Goal: Transaction & Acquisition: Purchase product/service

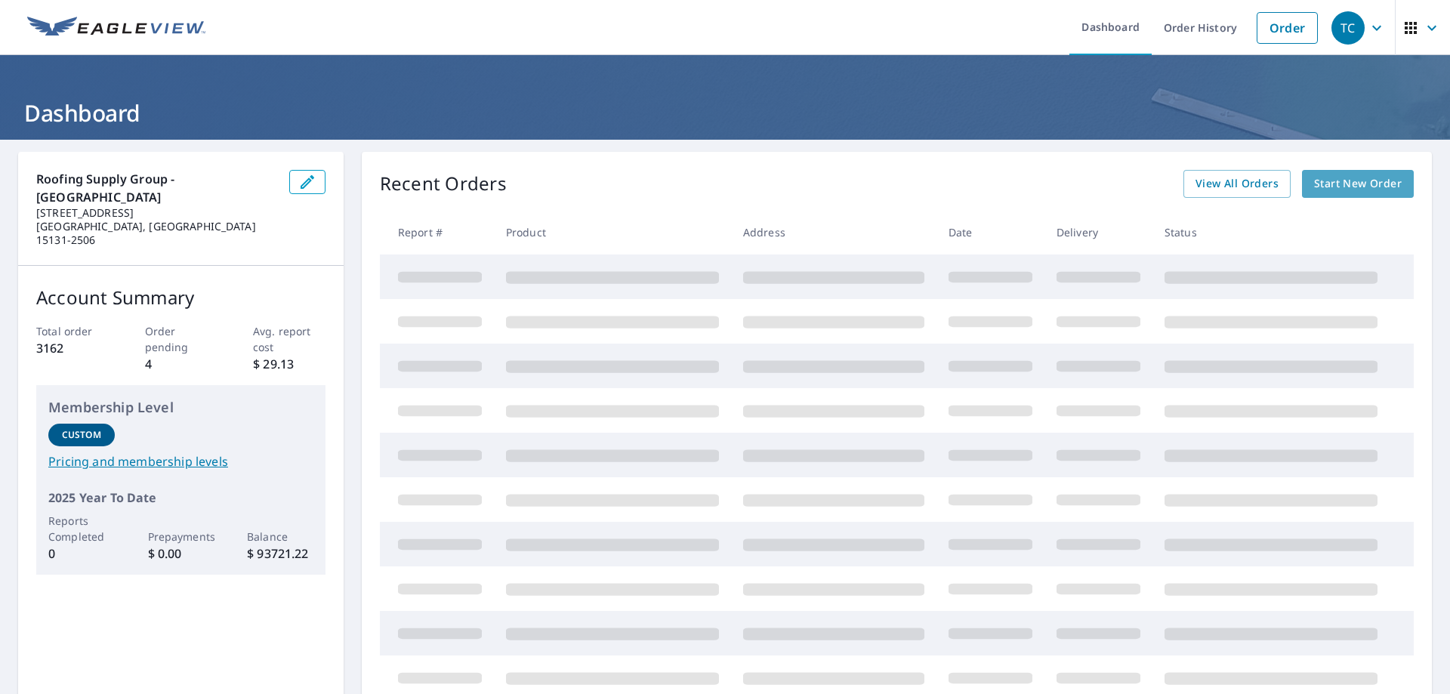
click at [1355, 188] on span "Start New Order" at bounding box center [1358, 183] width 88 height 19
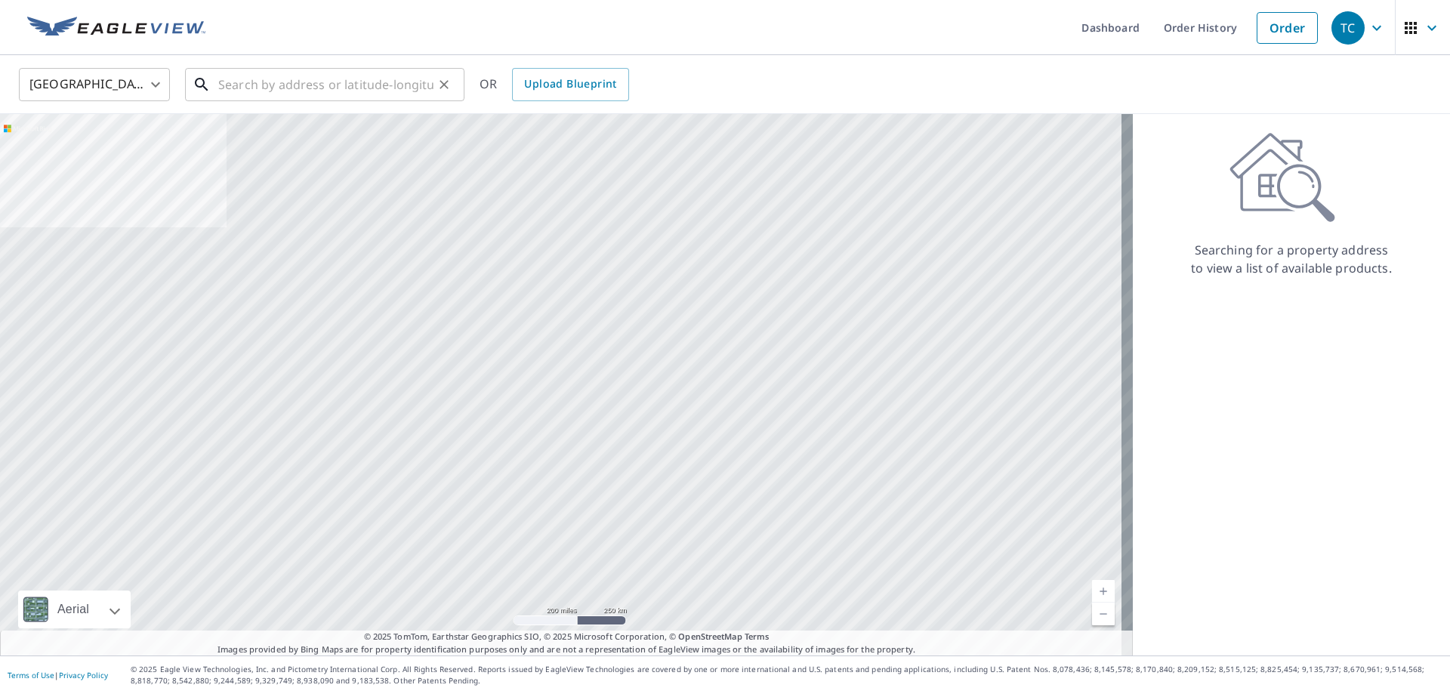
click at [291, 82] on input "text" at bounding box center [325, 84] width 215 height 42
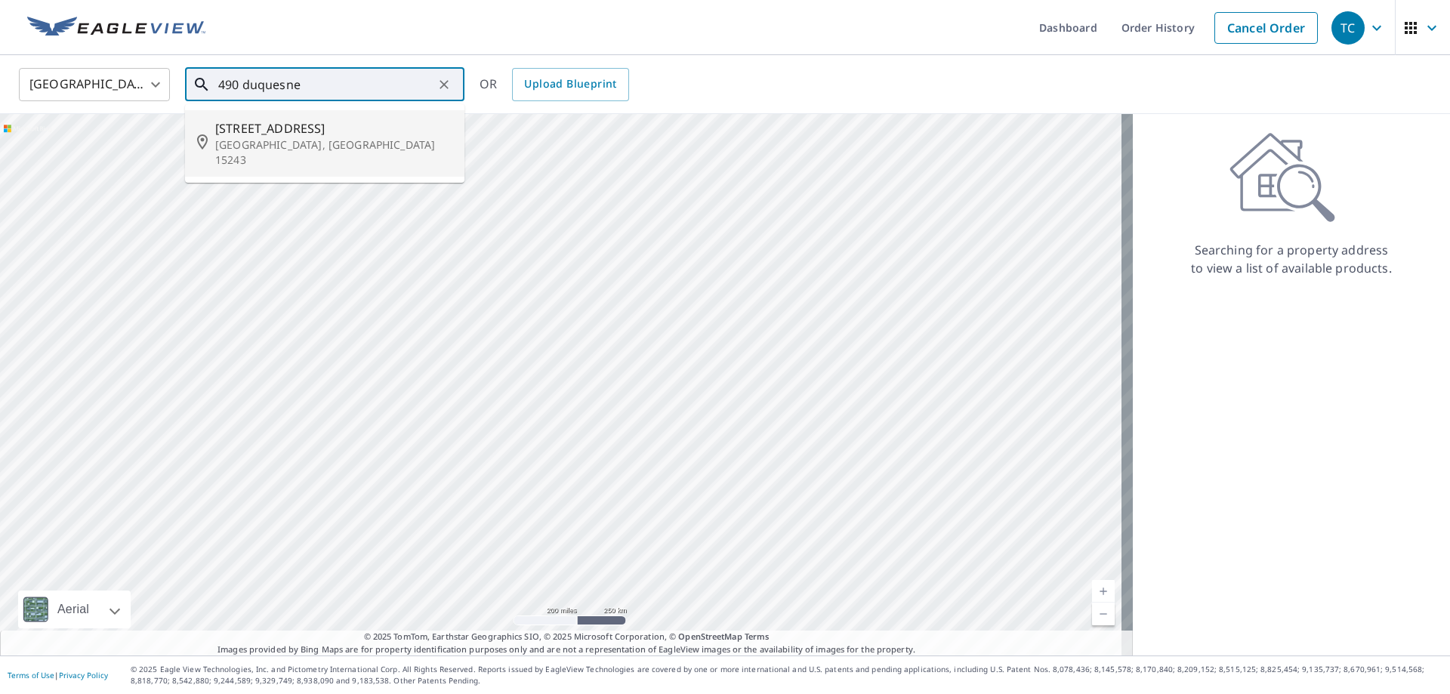
click at [304, 133] on span "[STREET_ADDRESS]" at bounding box center [333, 128] width 237 height 18
type input "[STREET_ADDRESS]"
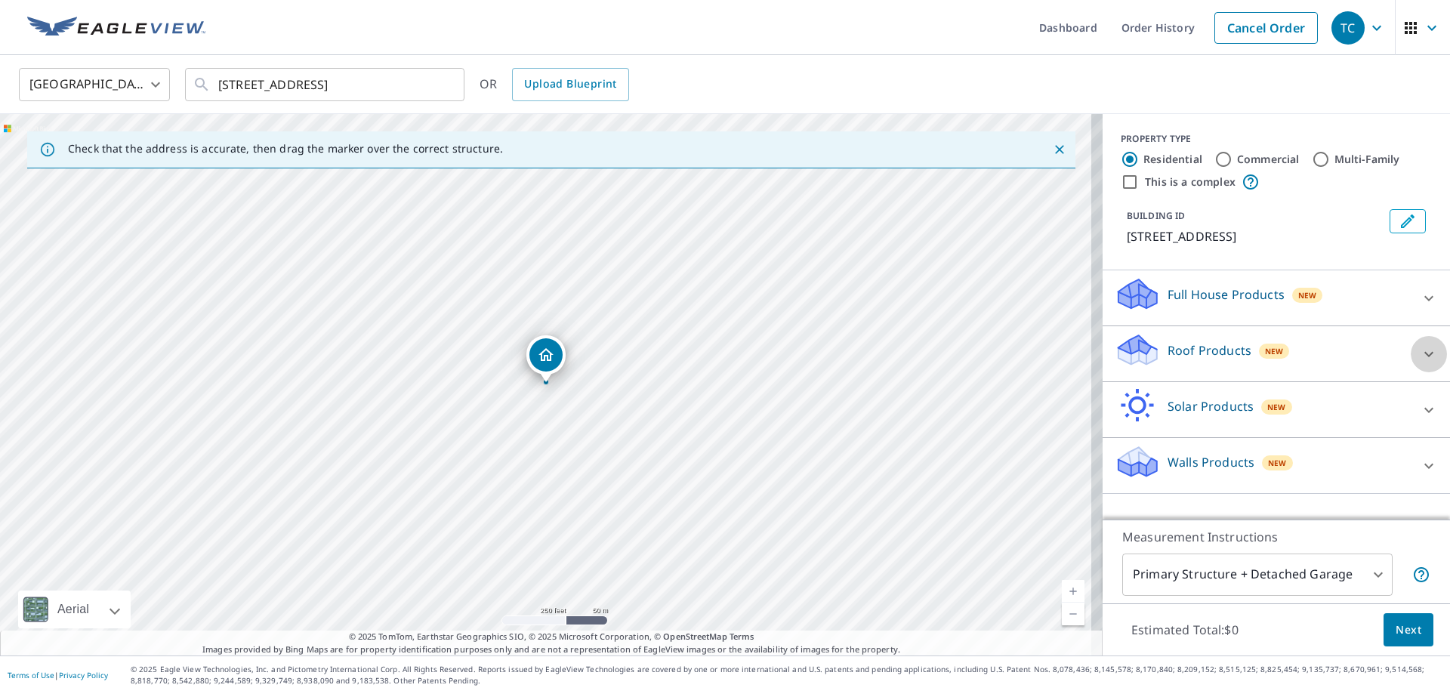
click at [1420, 356] on icon at bounding box center [1429, 354] width 18 height 18
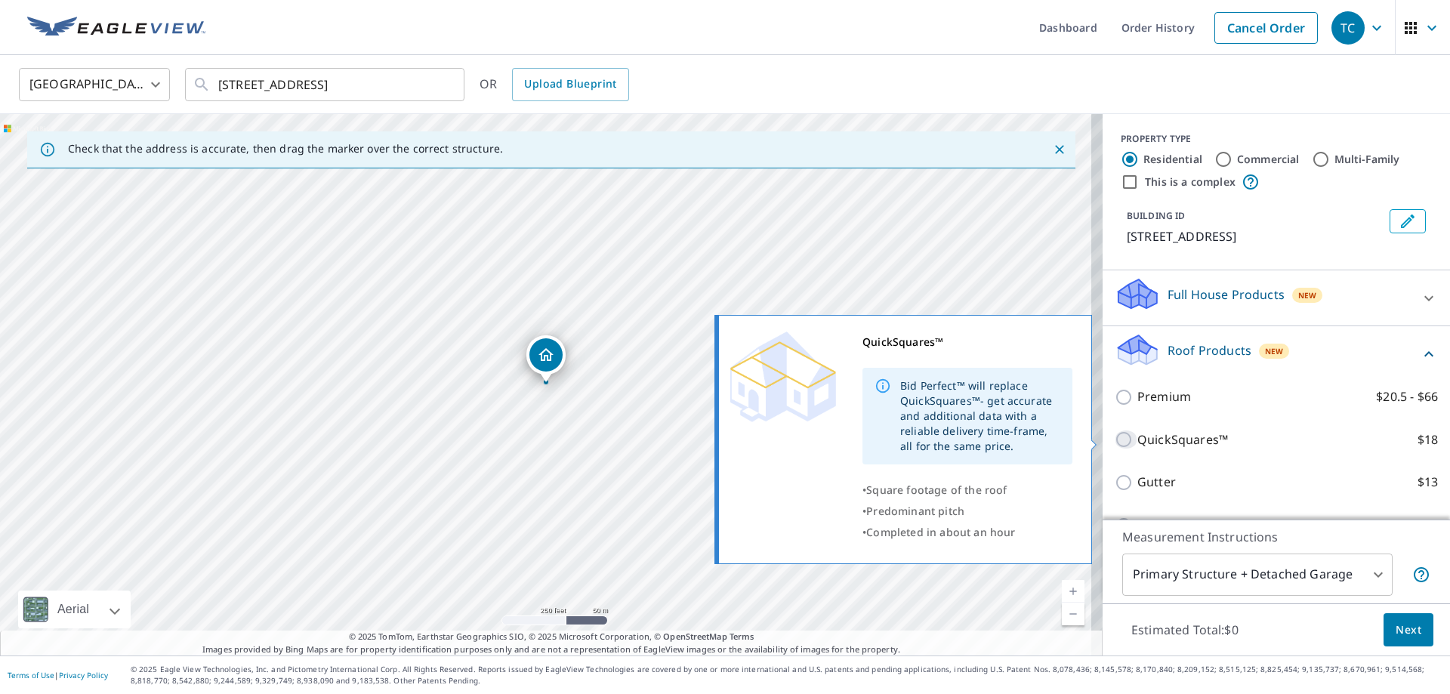
click at [1115, 433] on input "QuickSquares™ $18" at bounding box center [1126, 439] width 23 height 18
checkbox input "true"
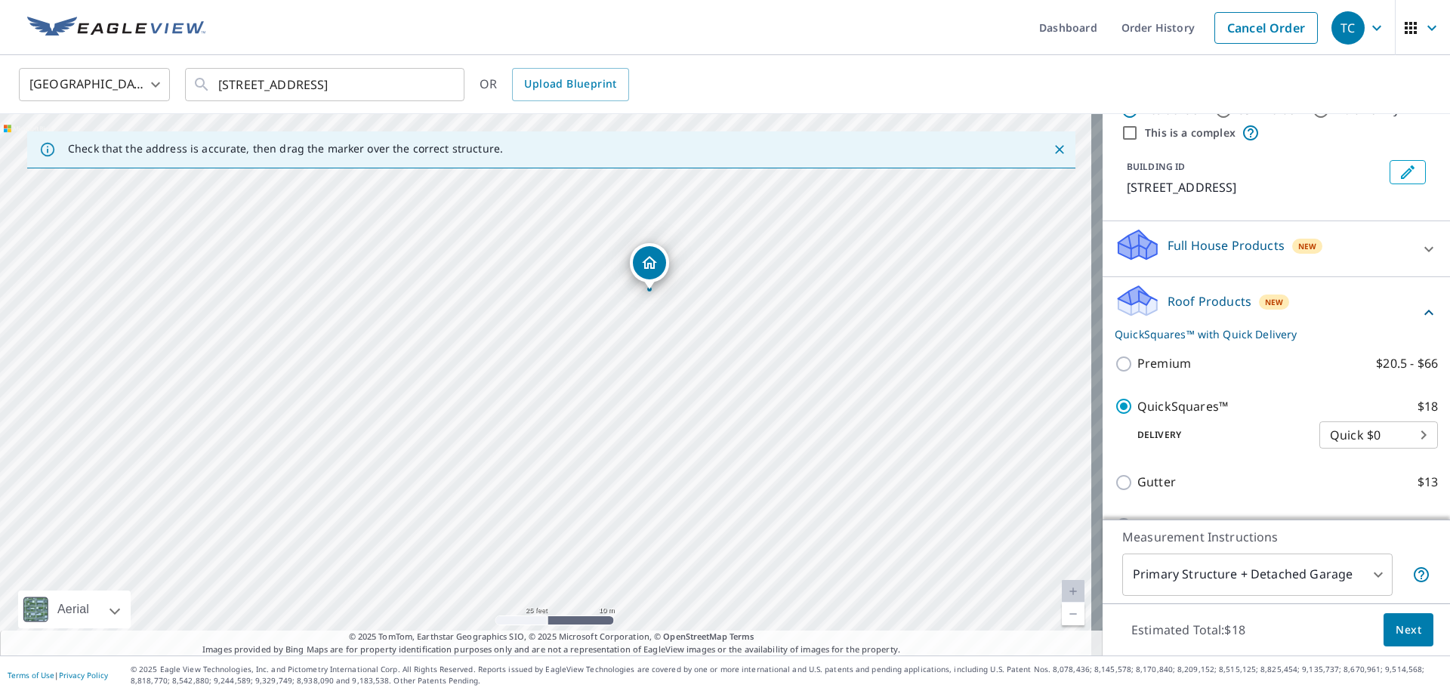
scroll to position [76, 0]
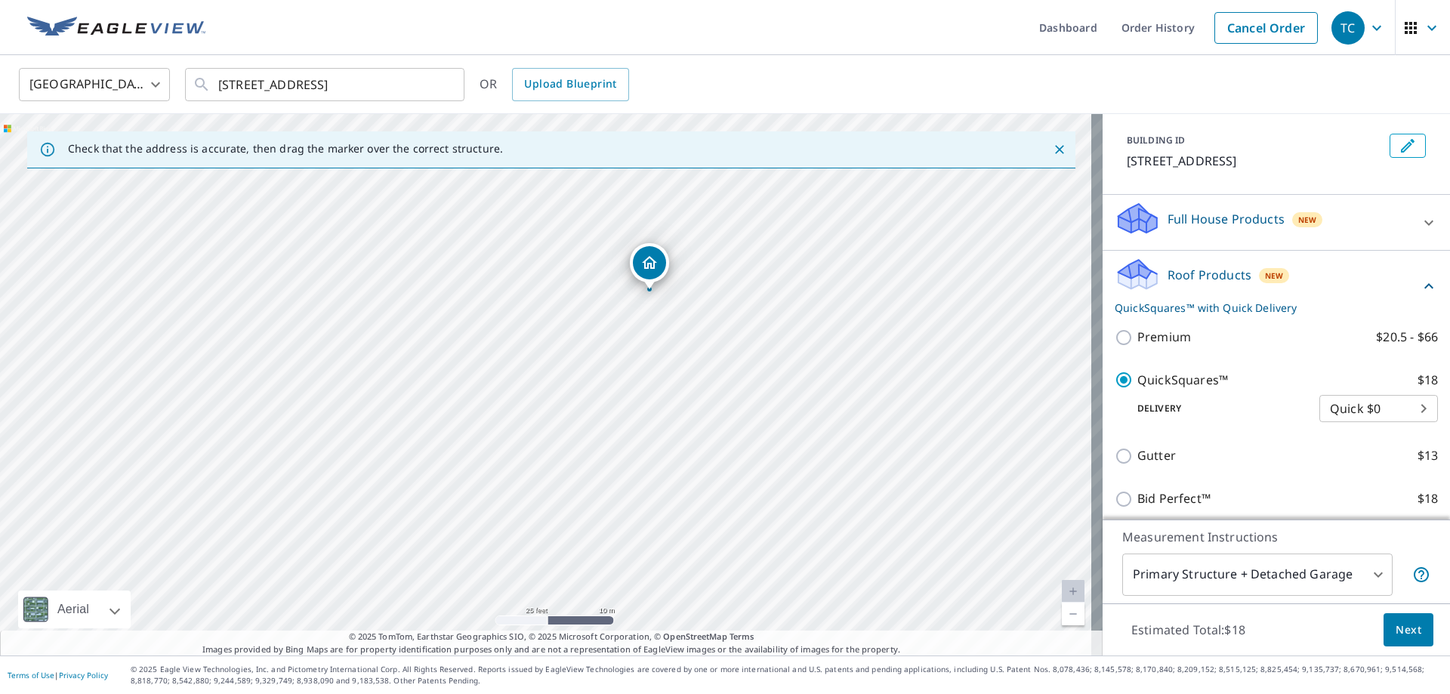
click at [1396, 629] on span "Next" at bounding box center [1409, 630] width 26 height 19
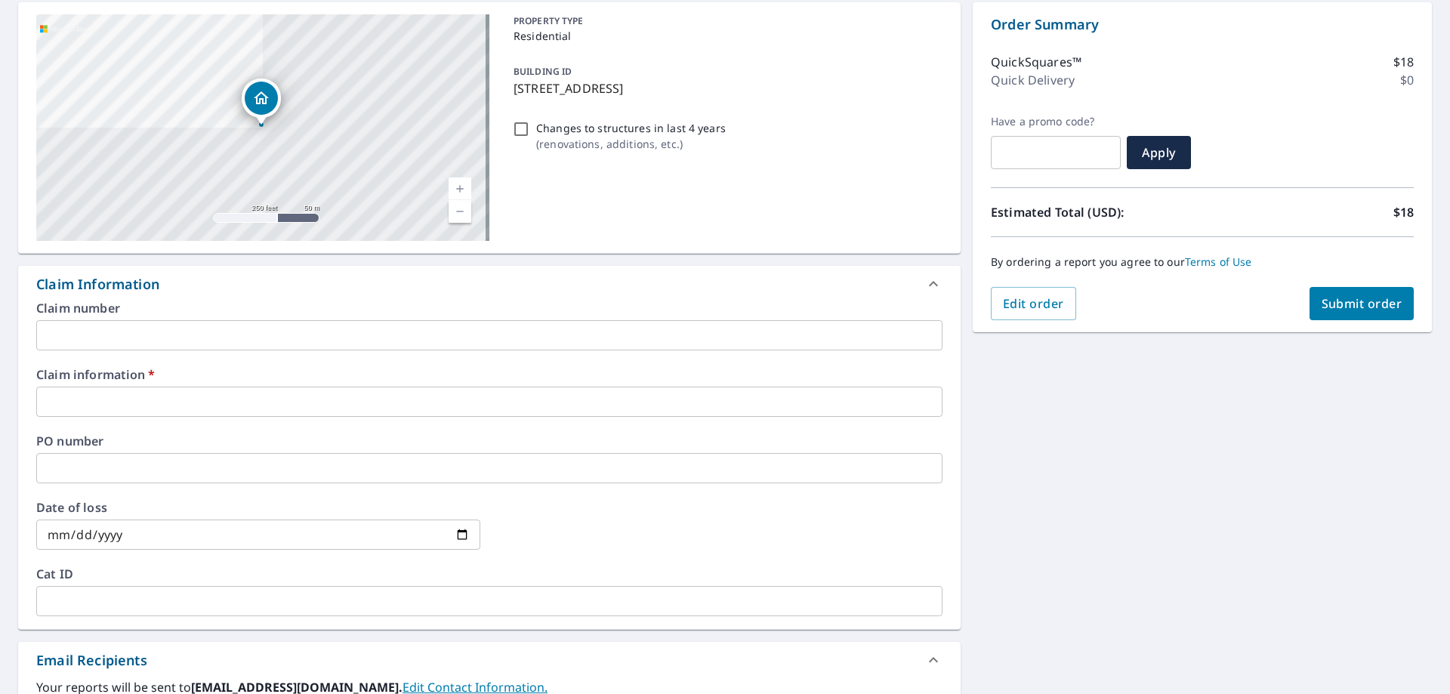
scroll to position [151, 0]
click at [370, 388] on input "text" at bounding box center [489, 400] width 906 height 30
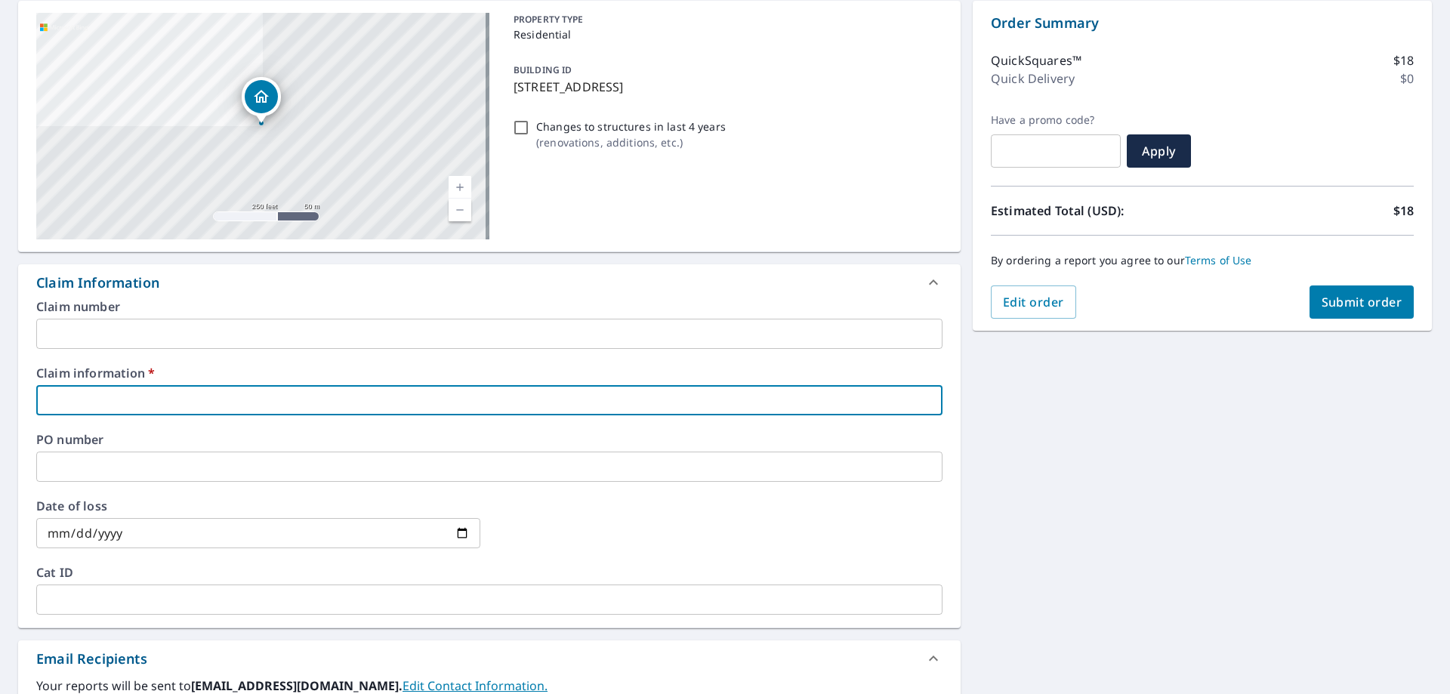
scroll to position [227, 0]
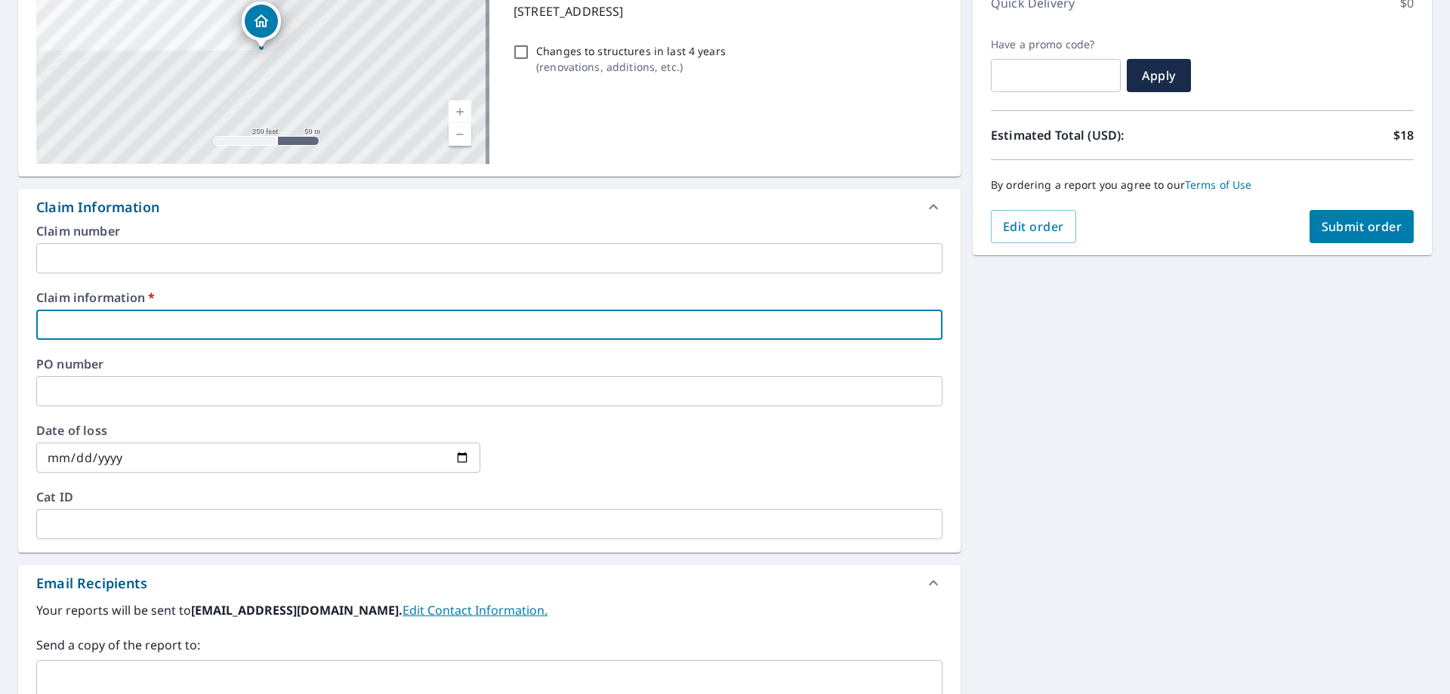
click at [433, 332] on input "text" at bounding box center [489, 325] width 906 height 30
click at [375, 332] on input "text" at bounding box center [489, 325] width 906 height 30
type input "529149"
checkbox input "true"
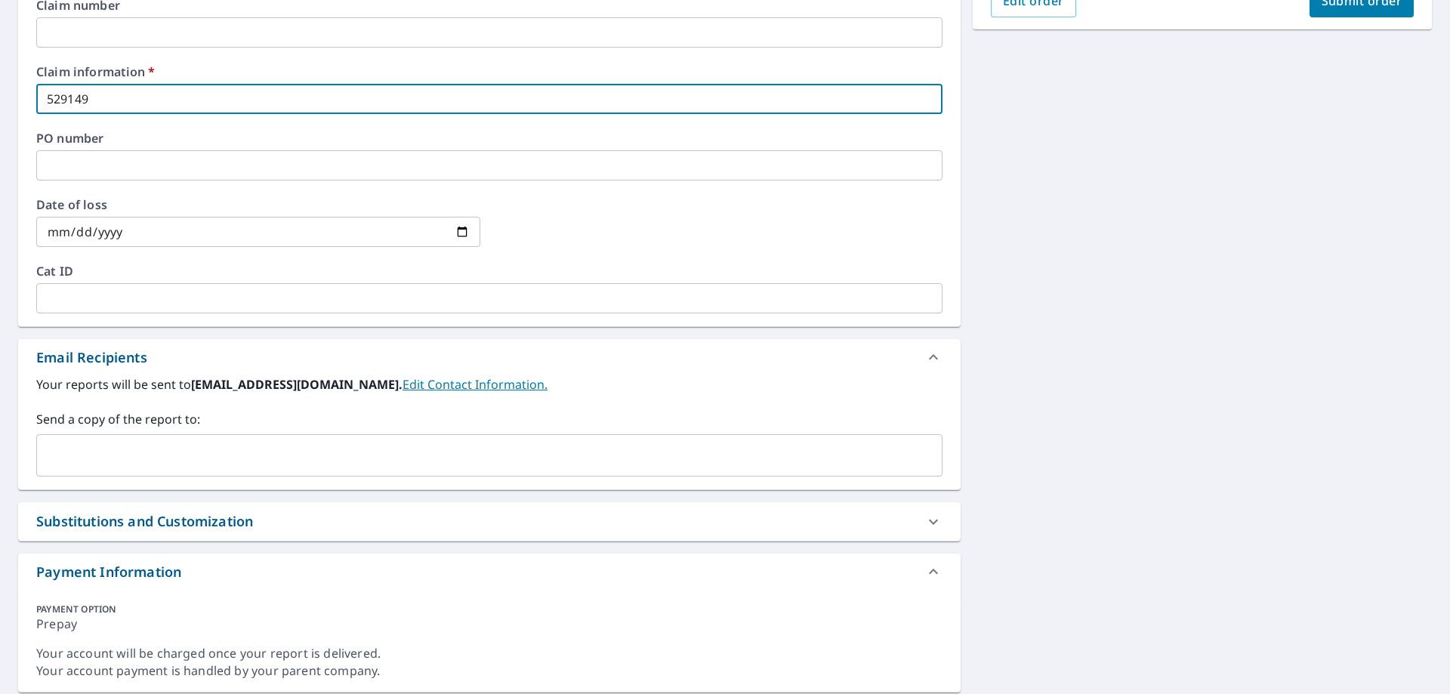
scroll to position [453, 0]
click at [177, 446] on input "text" at bounding box center [478, 454] width 870 height 29
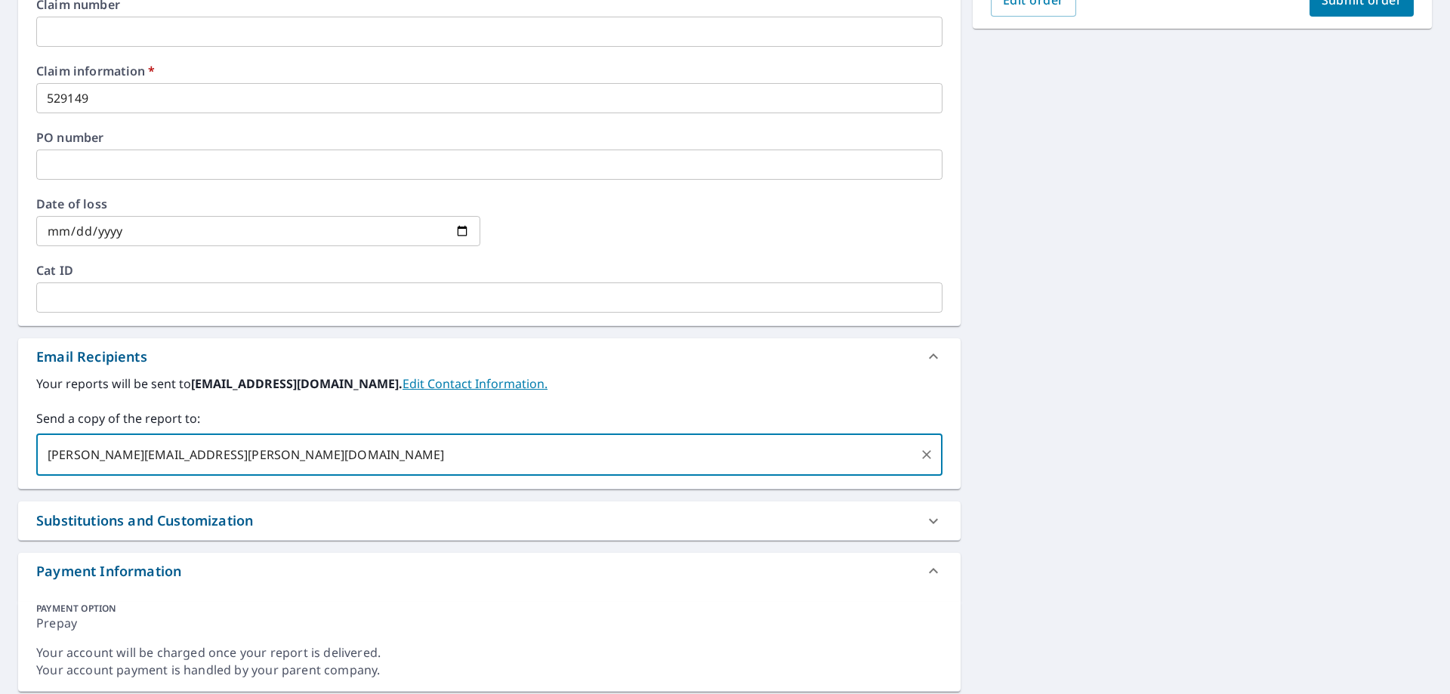
type input "[PERSON_NAME][EMAIL_ADDRESS][PERSON_NAME][DOMAIN_NAME]"
checkbox input "true"
type input "[EMAIL_ADDRESS][DOMAIN_NAME]"
checkbox input "true"
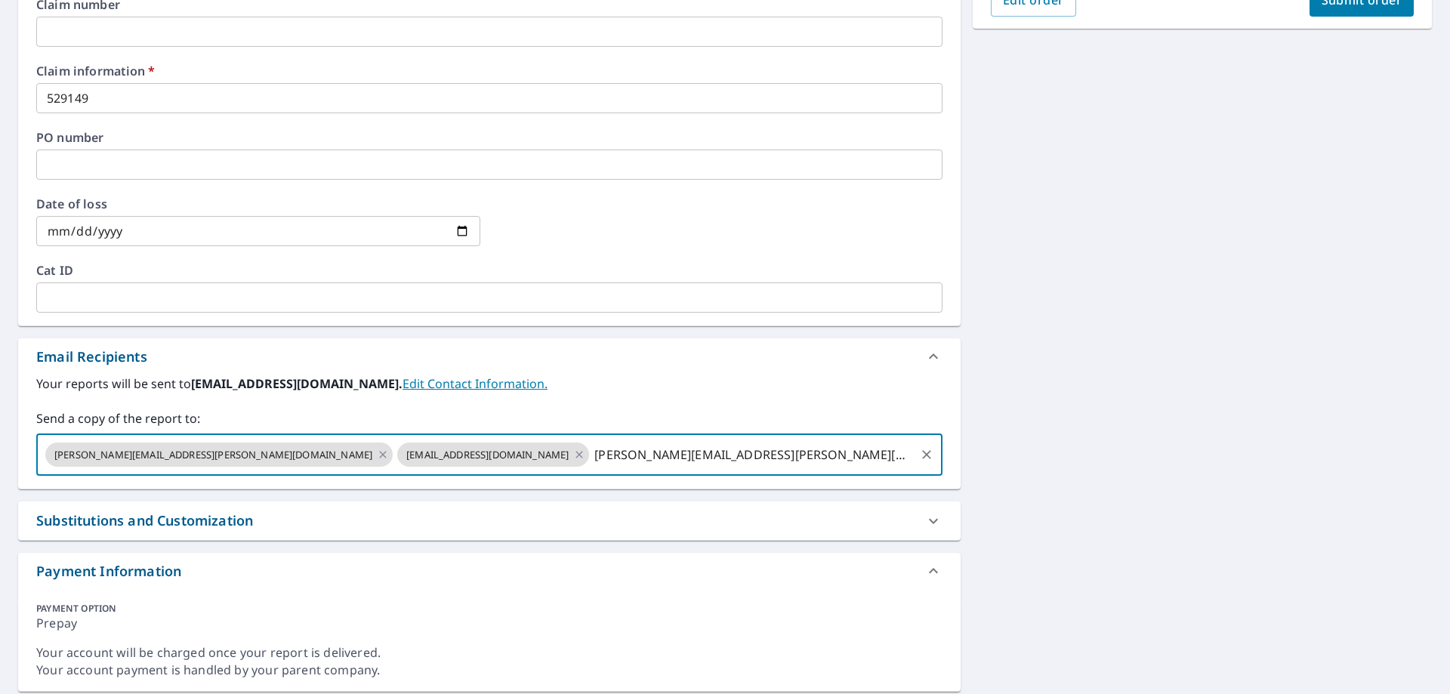
type input "[PERSON_NAME][EMAIL_ADDRESS][PERSON_NAME][DOMAIN_NAME]"
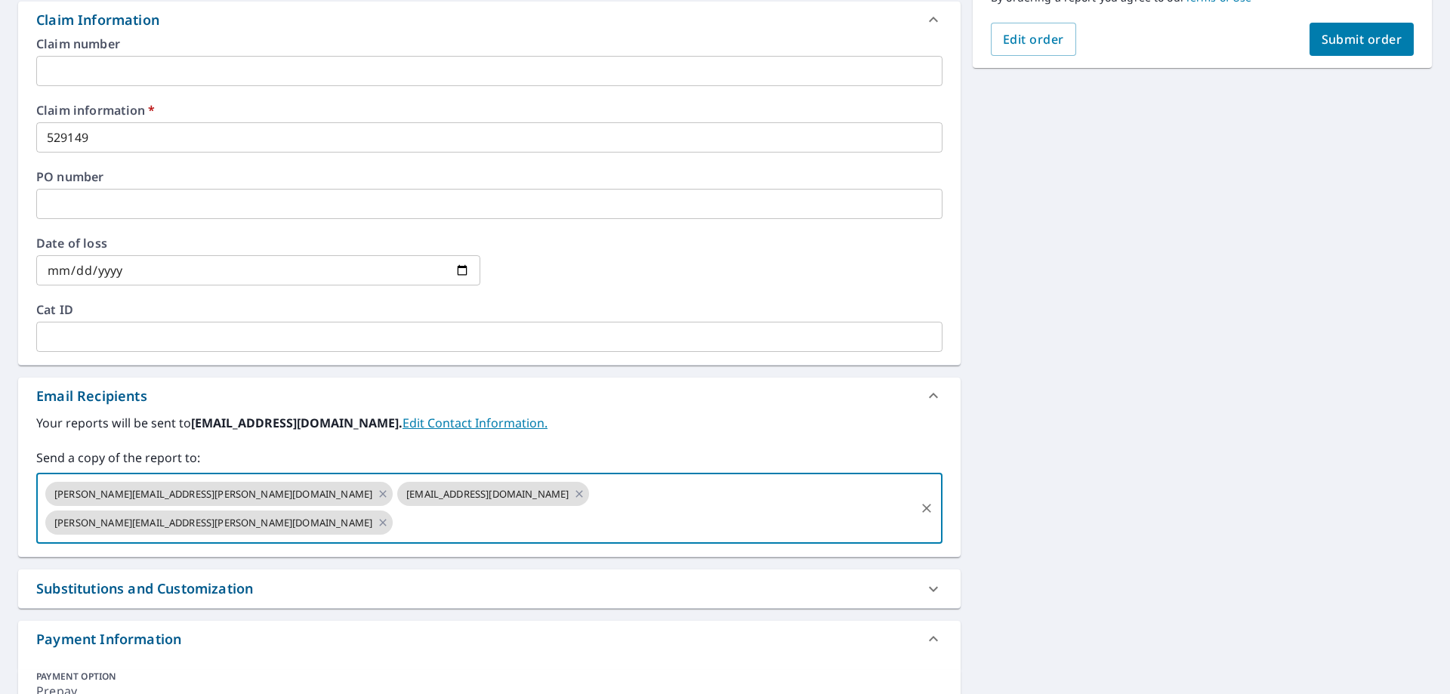
scroll to position [426, 0]
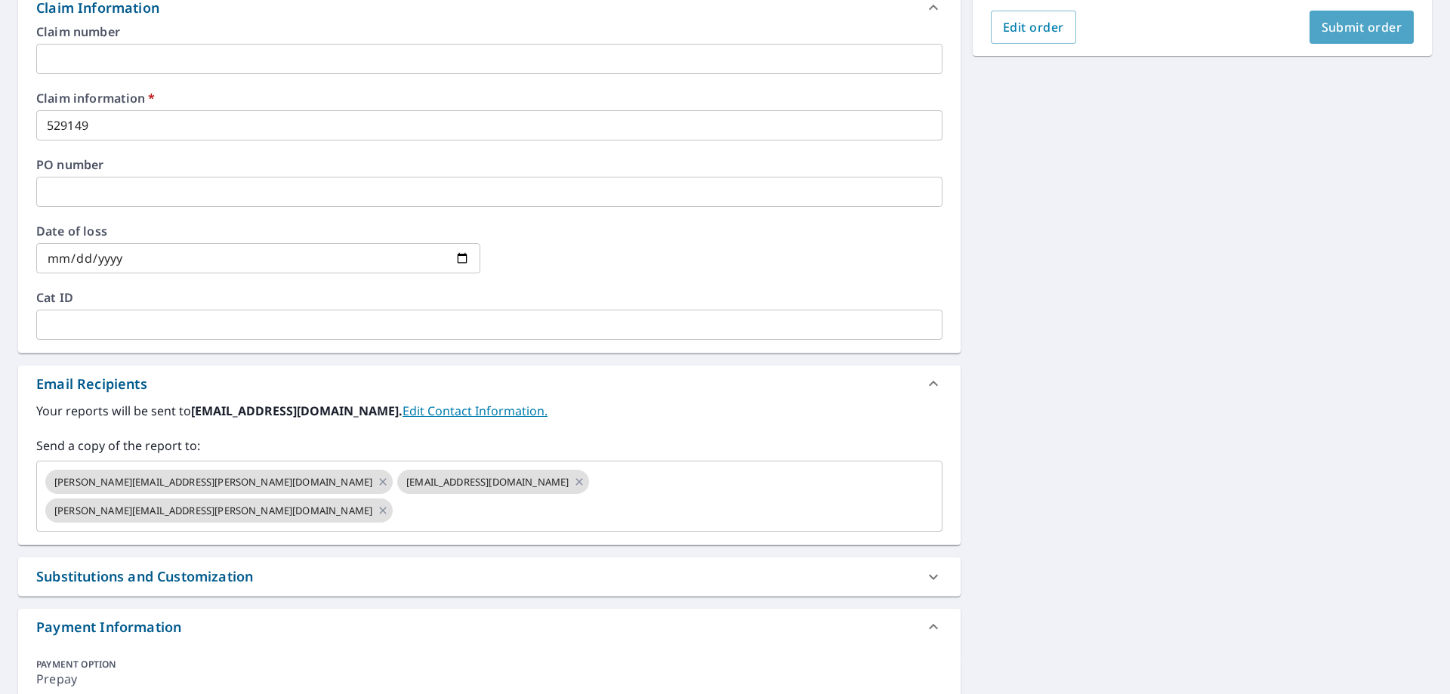
click at [1341, 23] on span "Submit order" at bounding box center [1362, 27] width 81 height 17
checkbox input "true"
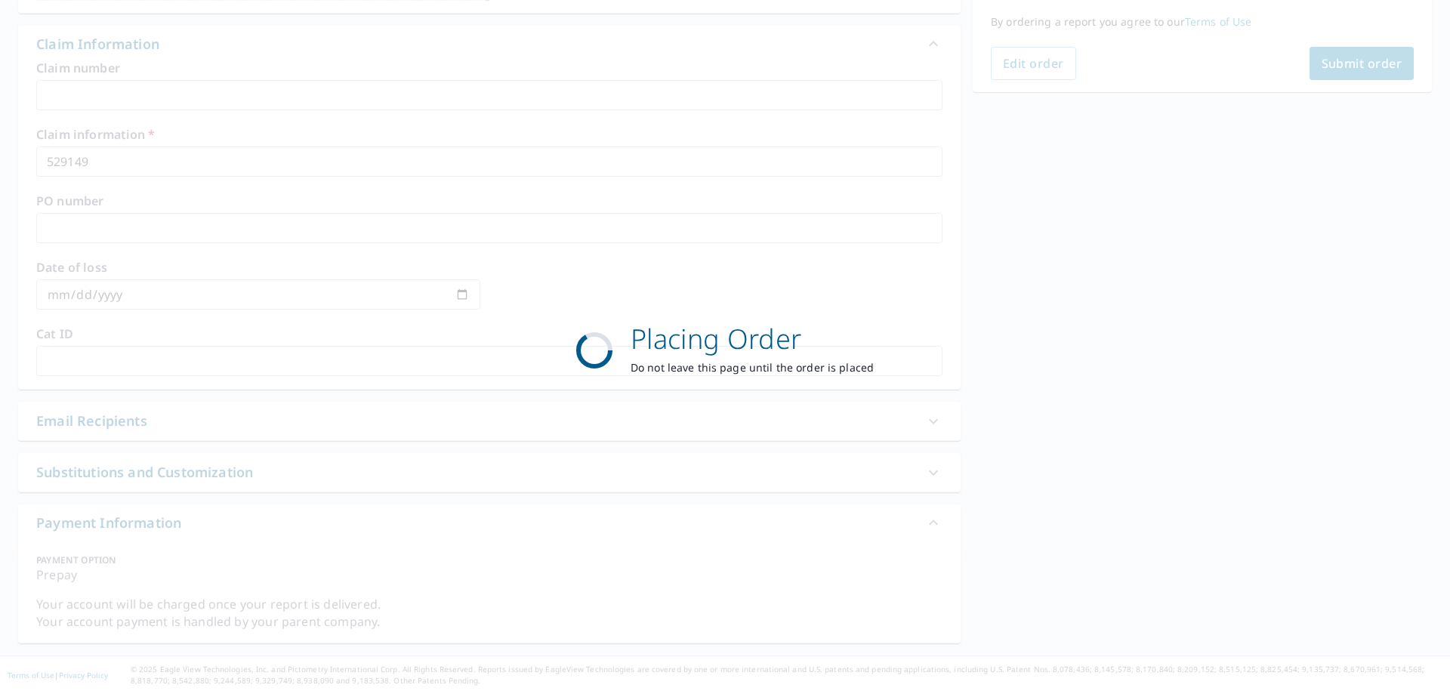
scroll to position [390, 0]
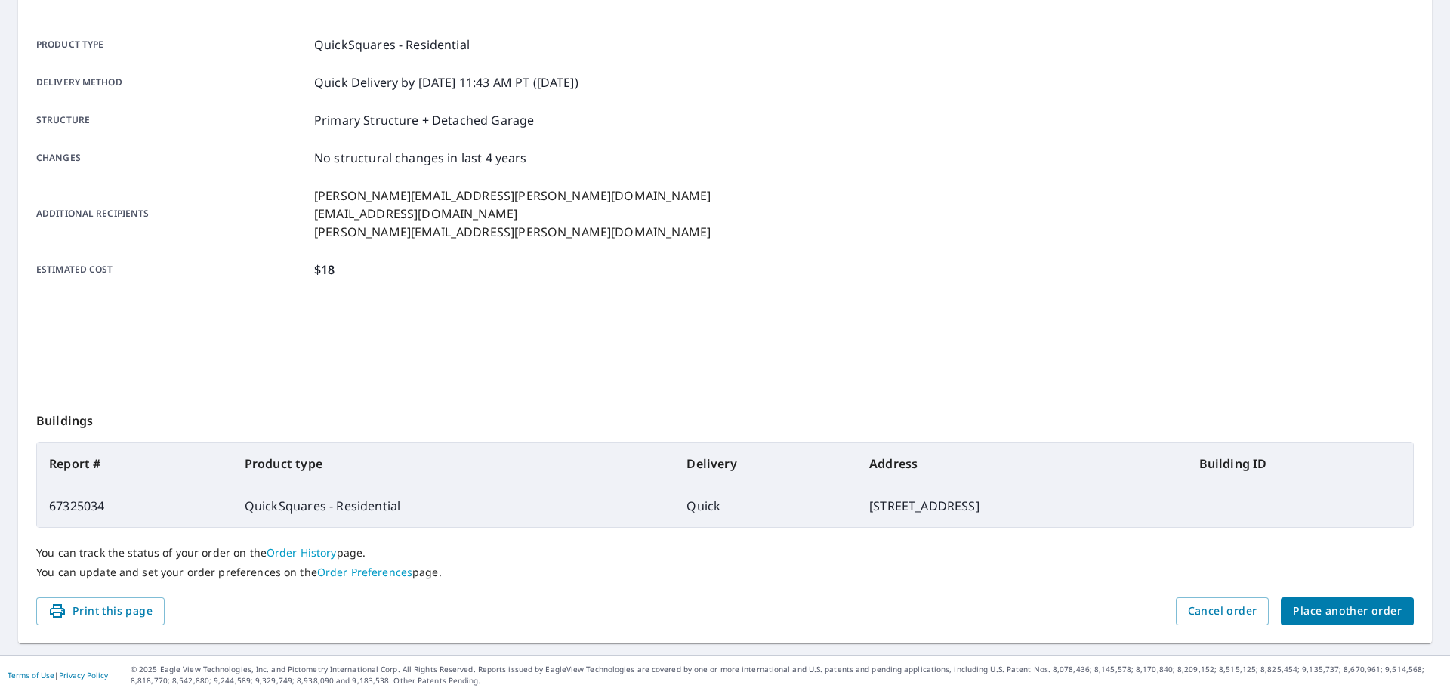
scroll to position [195, 0]
